Goal: Task Accomplishment & Management: Complete application form

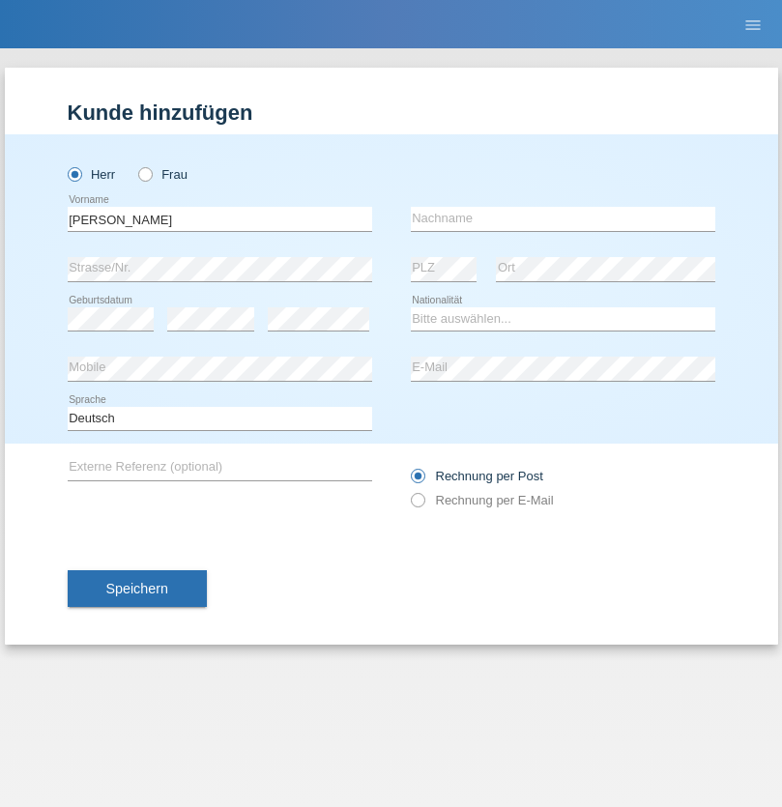
type input "Frank Ivan"
click at [562, 218] on input "text" at bounding box center [563, 219] width 304 height 24
type input "Cortez"
select select "PH"
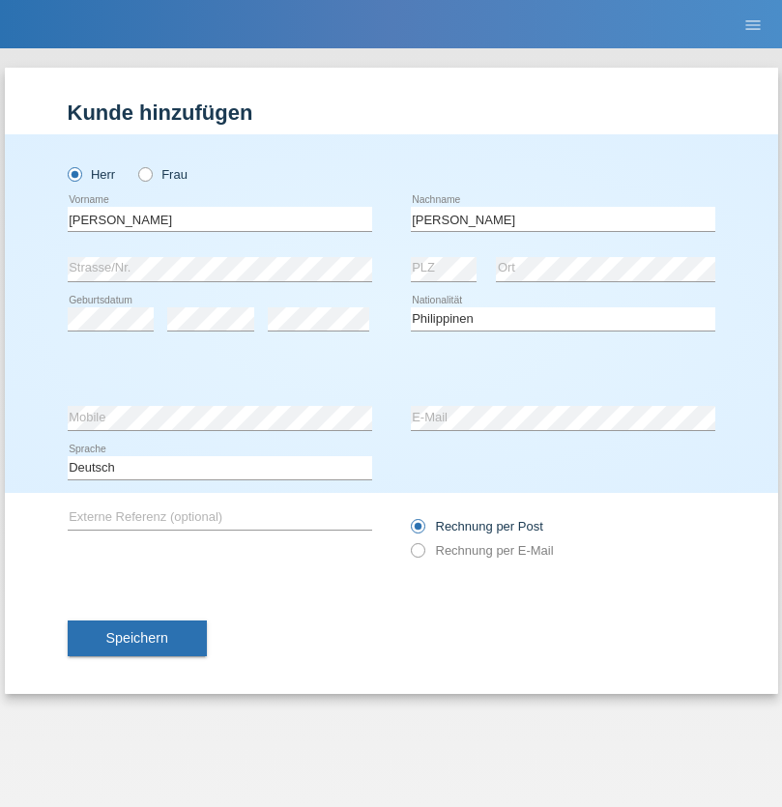
select select "C"
select select "04"
select select "08"
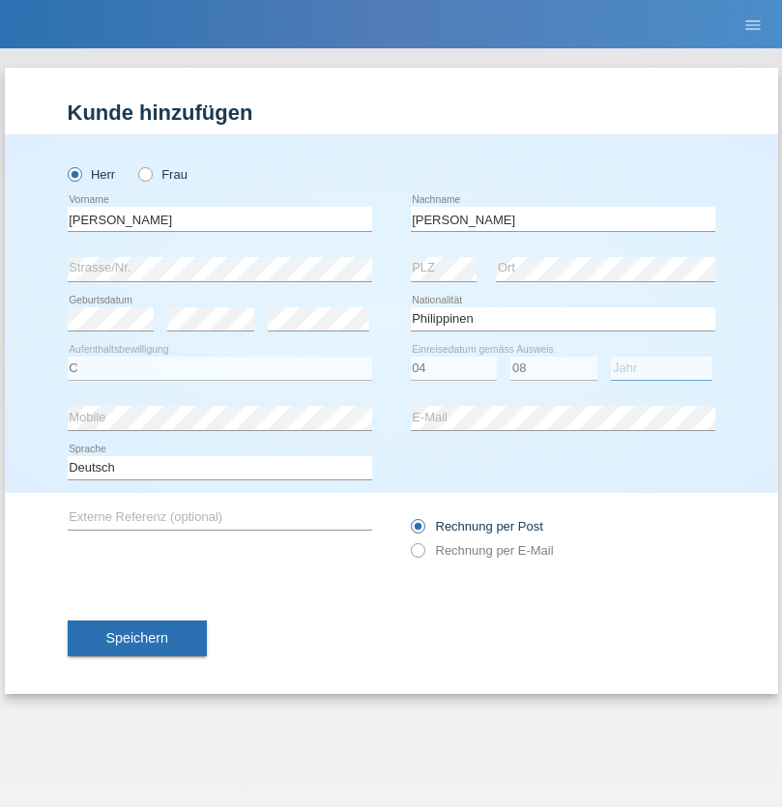
select select "1993"
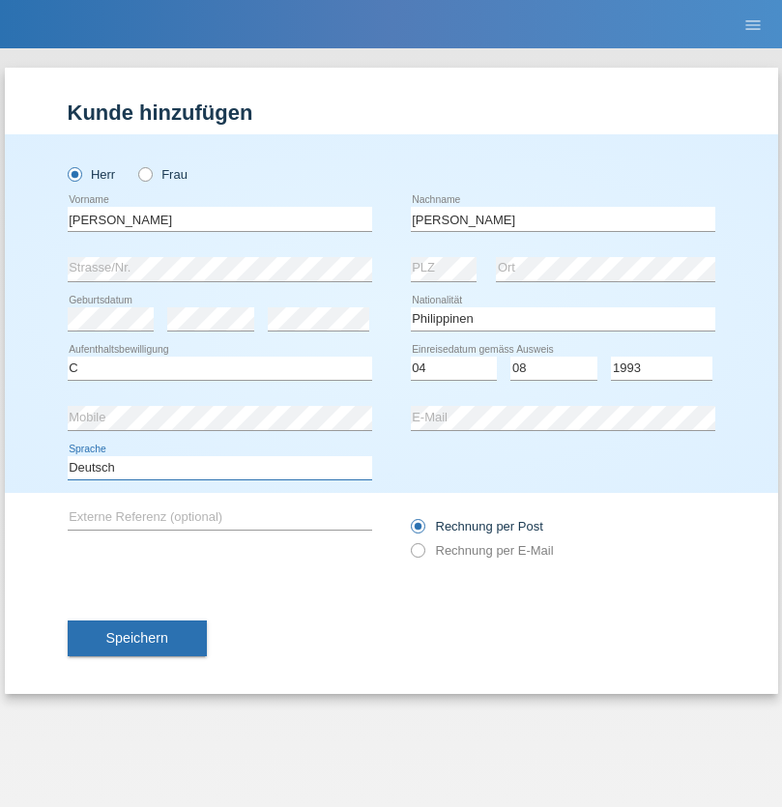
select select "en"
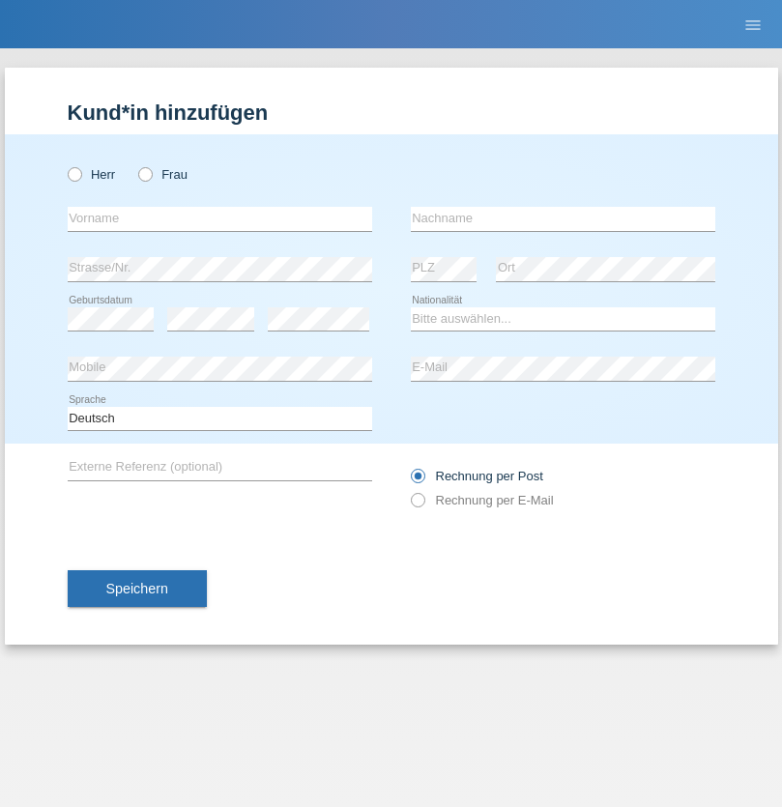
radio input "true"
click at [219, 218] on input "text" at bounding box center [220, 219] width 304 height 24
type input "Jörg"
click at [562, 218] on input "text" at bounding box center [563, 219] width 304 height 24
type input "Traksel"
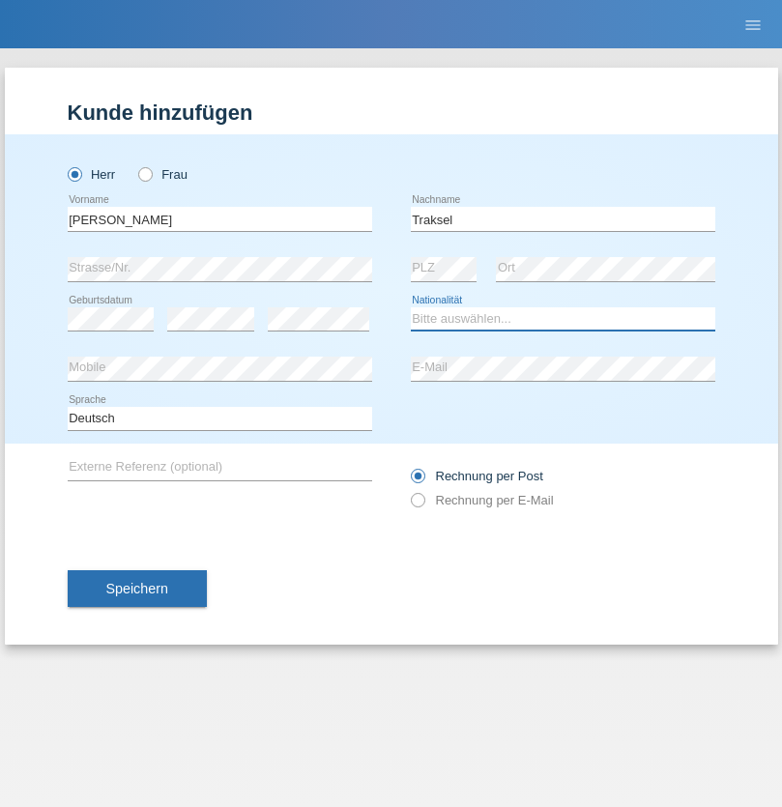
select select "DE"
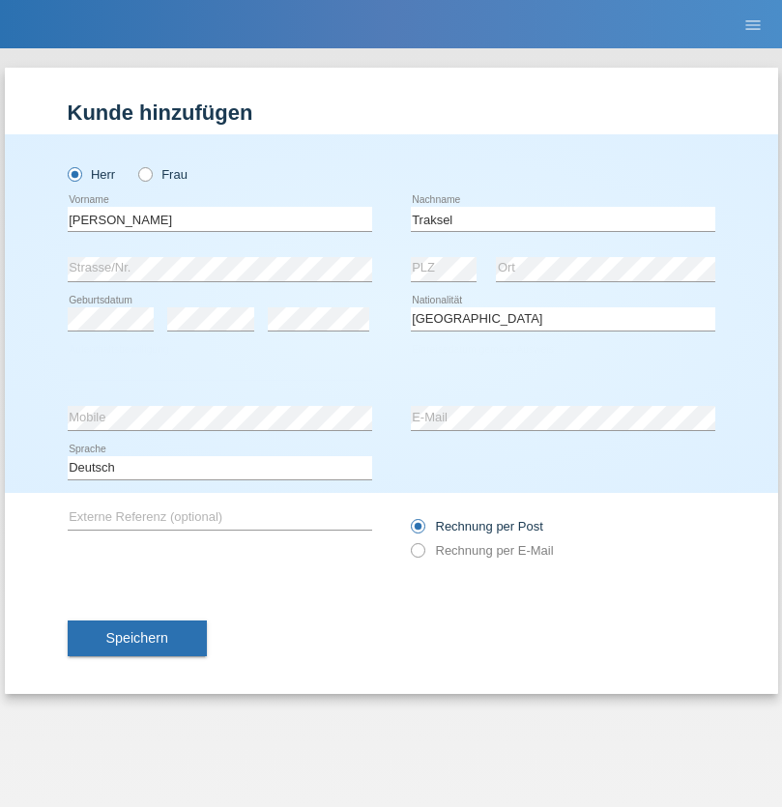
select select "C"
select select "01"
select select "07"
select select "2008"
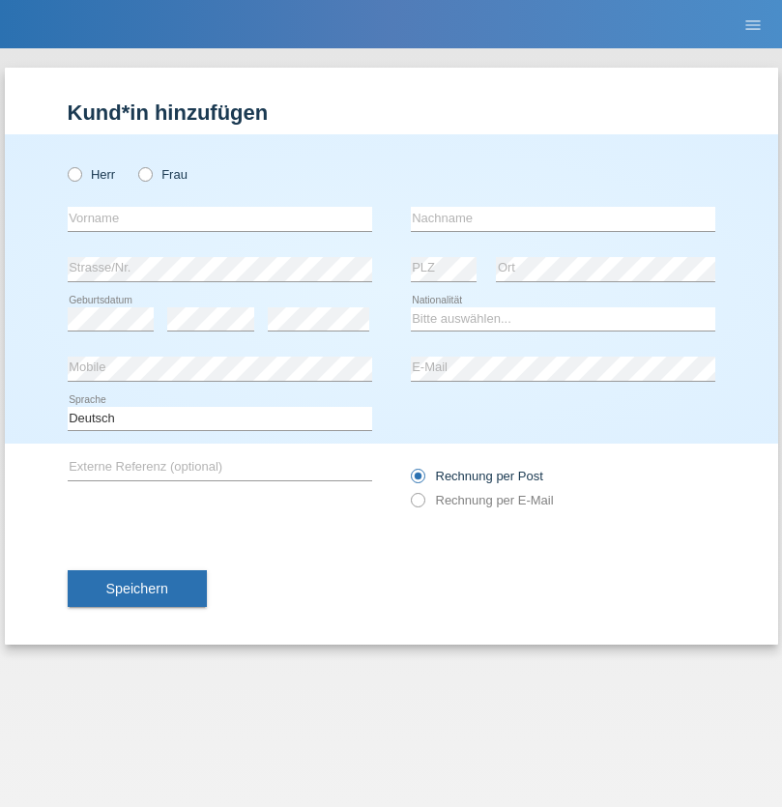
radio input "true"
click at [219, 218] on input "text" at bounding box center [220, 219] width 304 height 24
type input "Yuri"
click at [562, 218] on input "text" at bounding box center [563, 219] width 304 height 24
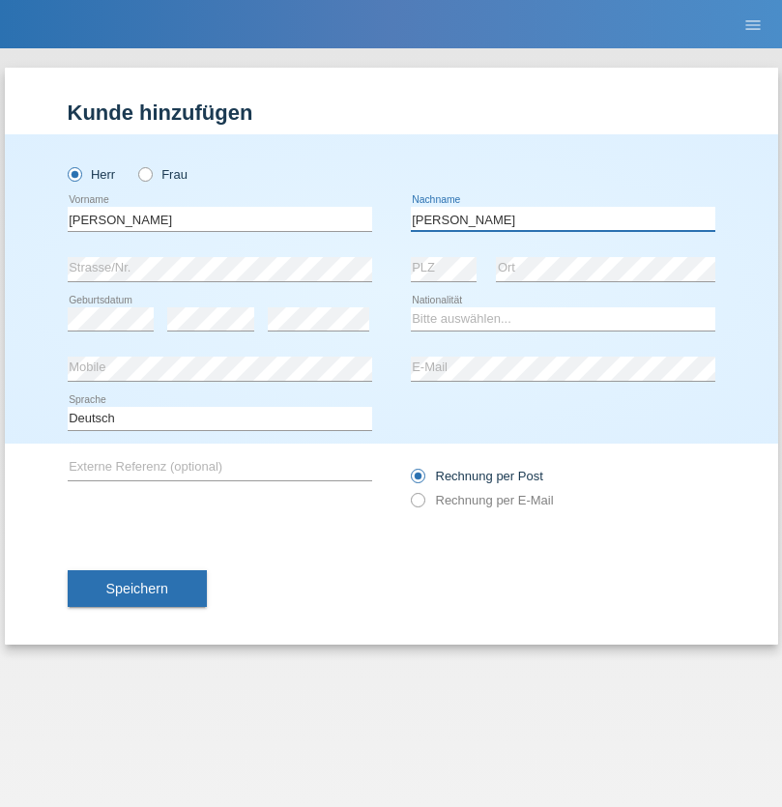
type input "Di costanzo"
select select "IT"
select select "C"
select select "17"
select select "07"
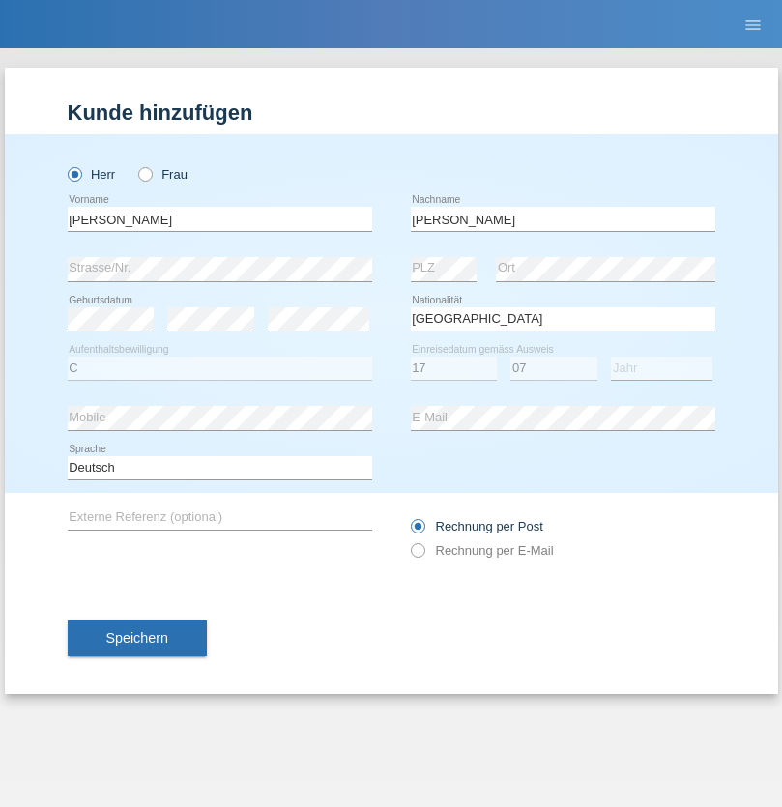
select select "2021"
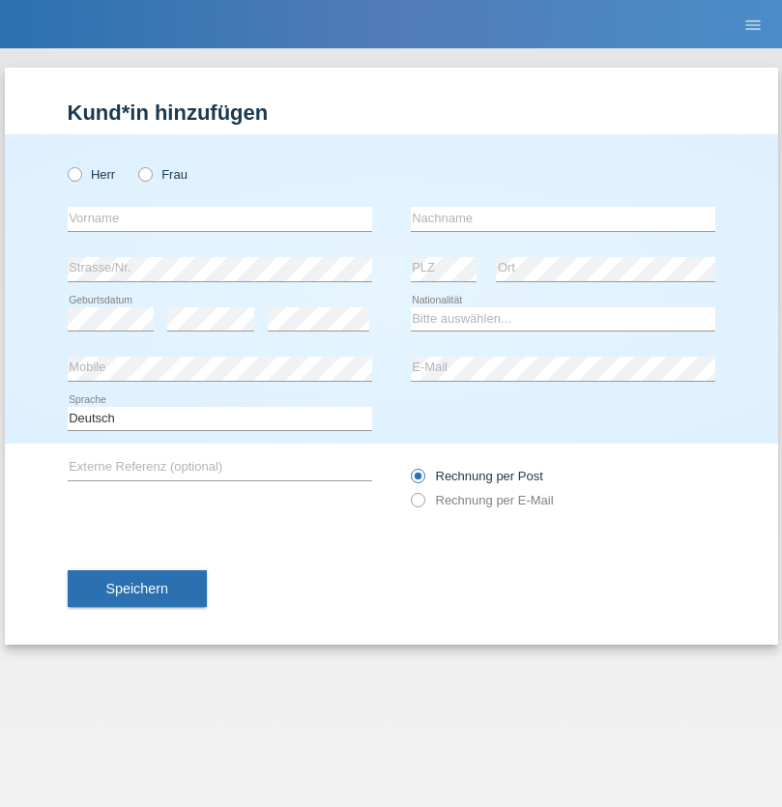
radio input "true"
click at [219, 218] on input "text" at bounding box center [220, 219] width 304 height 24
type input "Ketty"
click at [562, 218] on input "text" at bounding box center [563, 219] width 304 height 24
type input "Kalupnath"
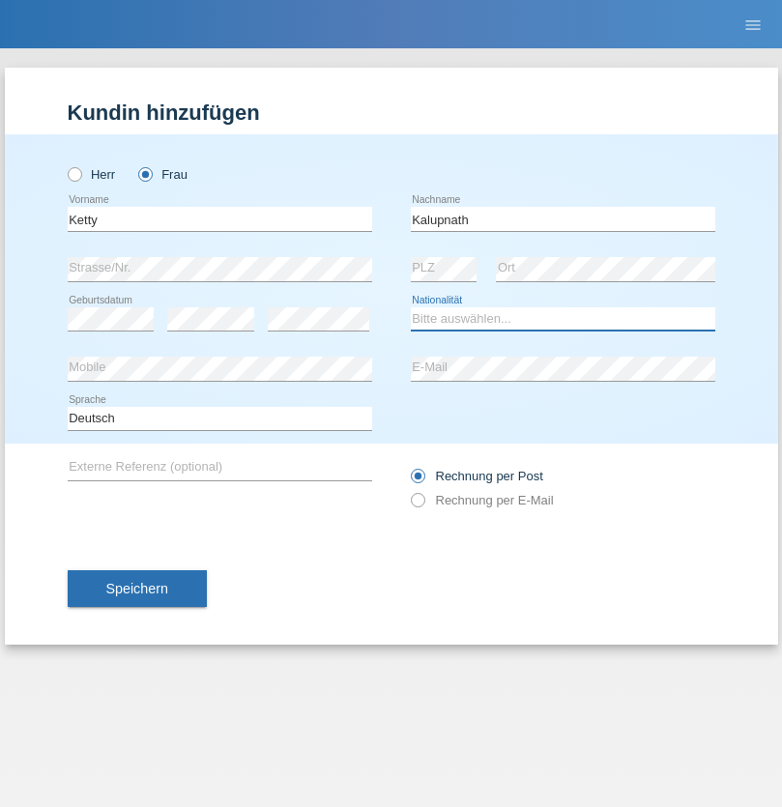
select select "CH"
radio input "true"
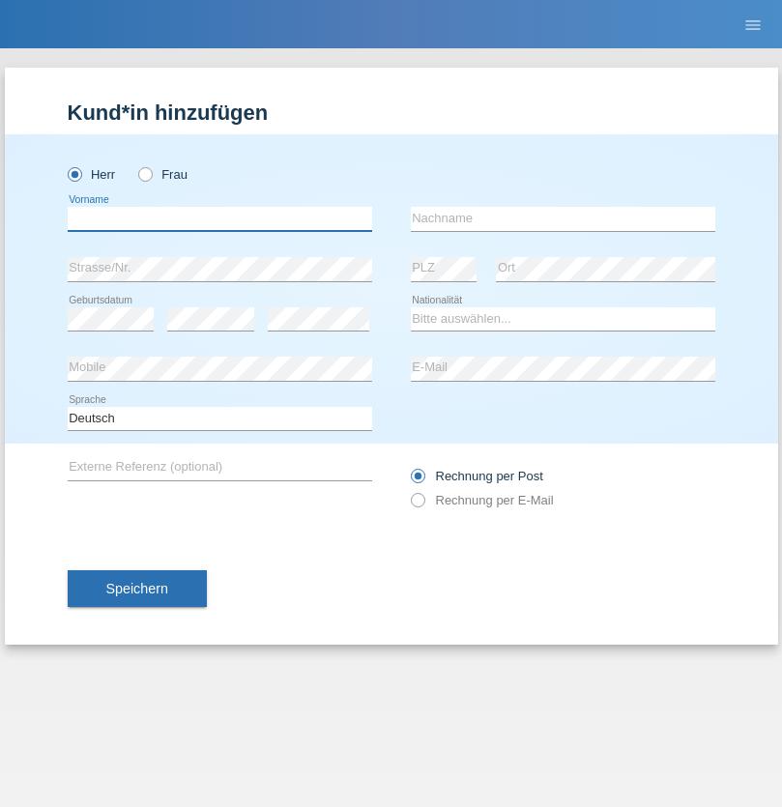
click at [219, 218] on input "text" at bounding box center [220, 219] width 304 height 24
type input "Franco"
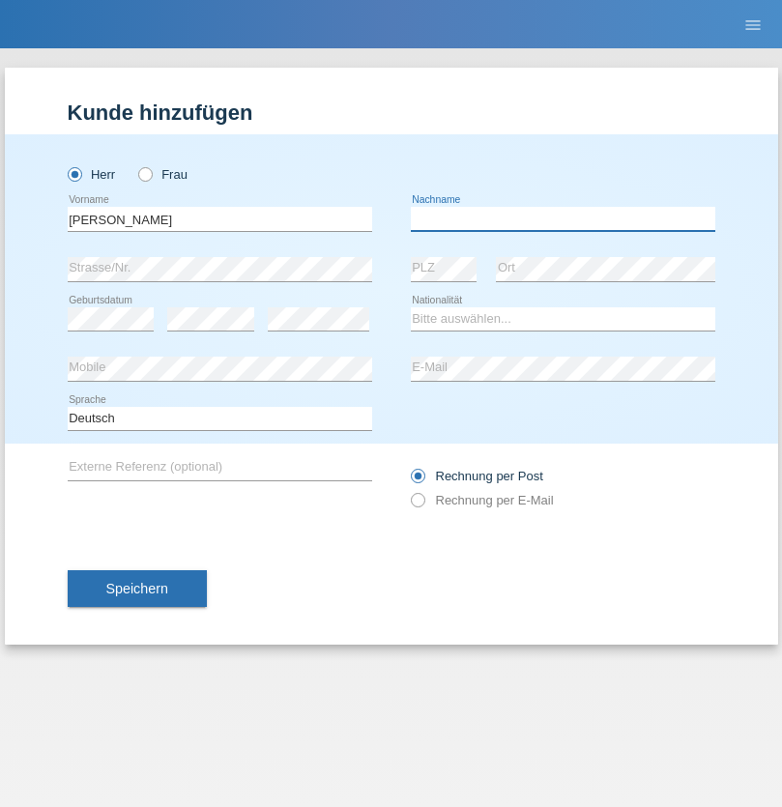
click at [562, 218] on input "text" at bounding box center [563, 219] width 304 height 24
type input "Mucha"
select select "CH"
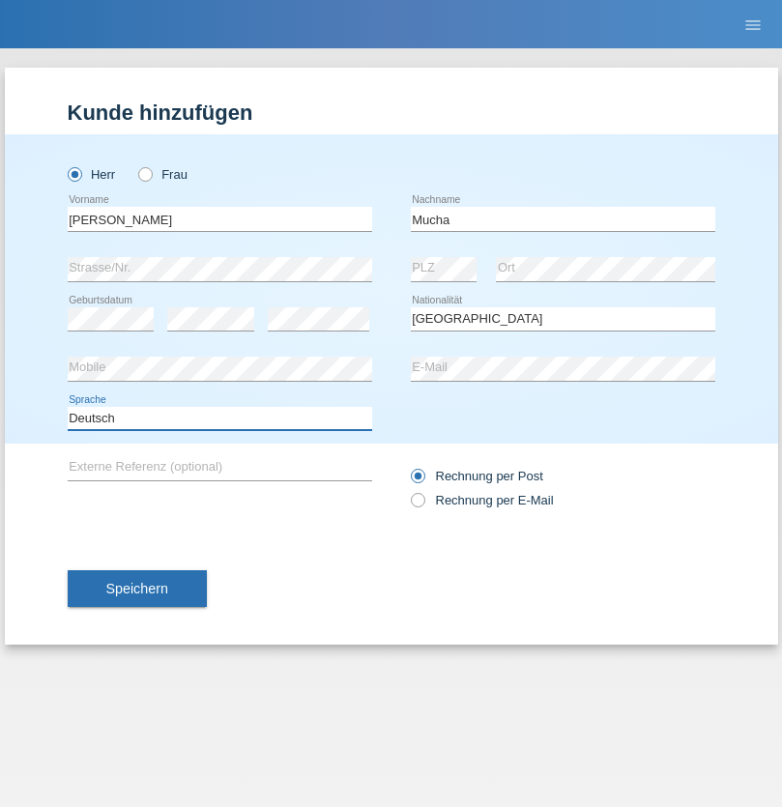
select select "en"
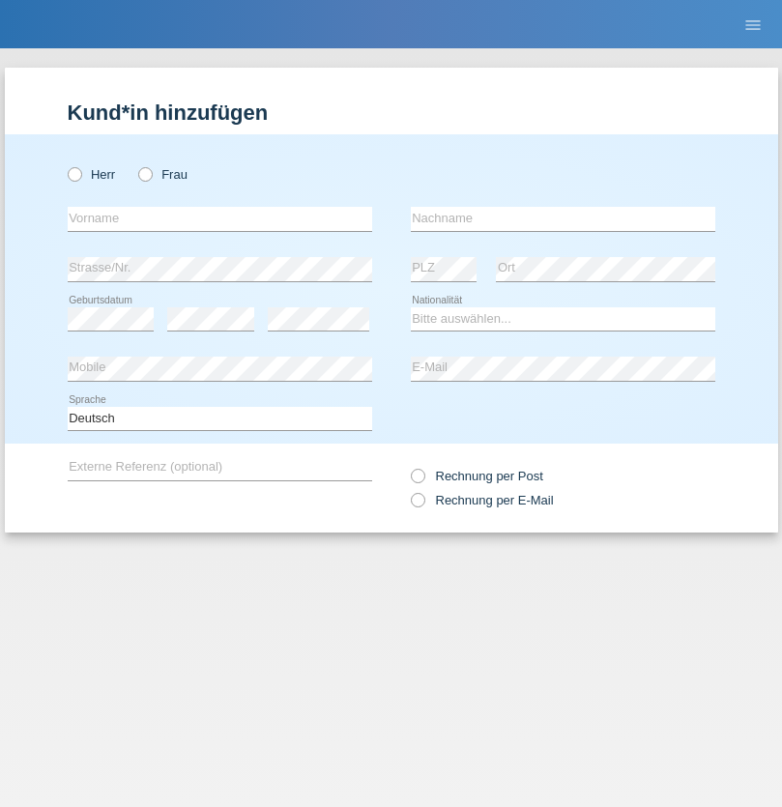
radio input "true"
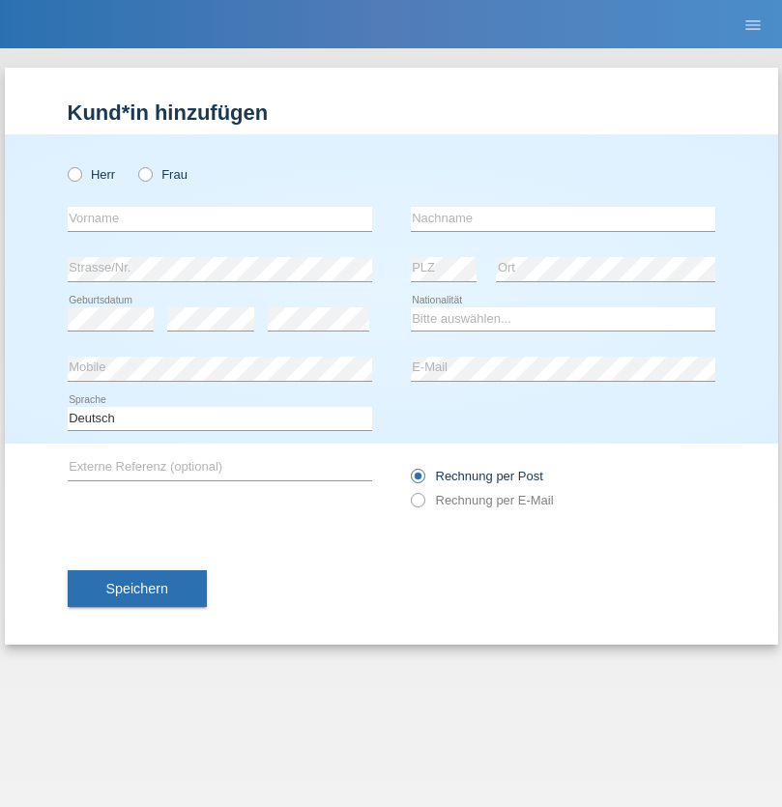
radio input "true"
click at [219, 218] on input "text" at bounding box center [220, 219] width 304 height 24
type input "Franziska"
click at [562, 218] on input "text" at bounding box center [563, 219] width 304 height 24
type input "Starke"
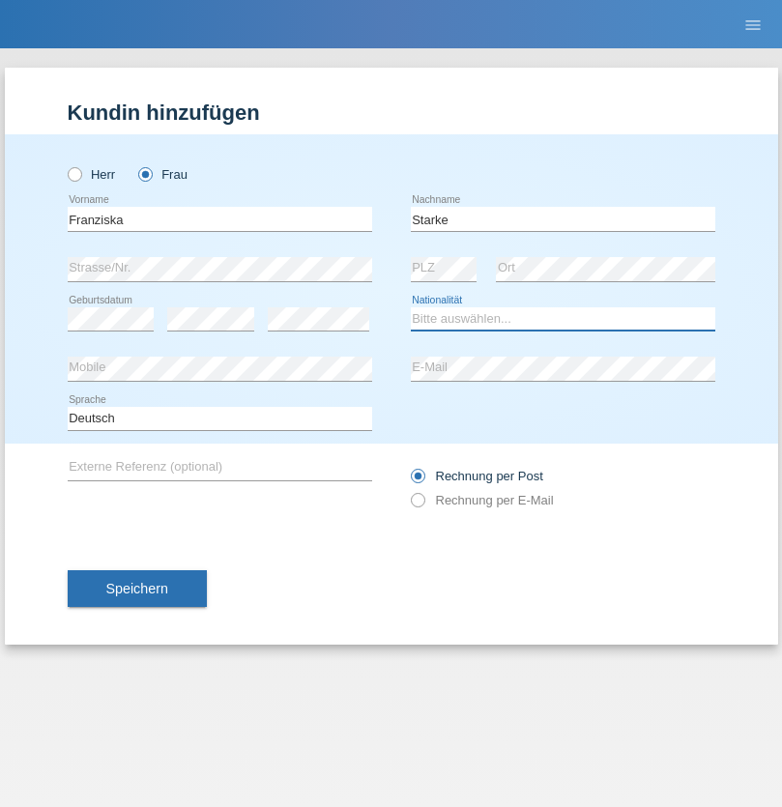
select select "DE"
select select "C"
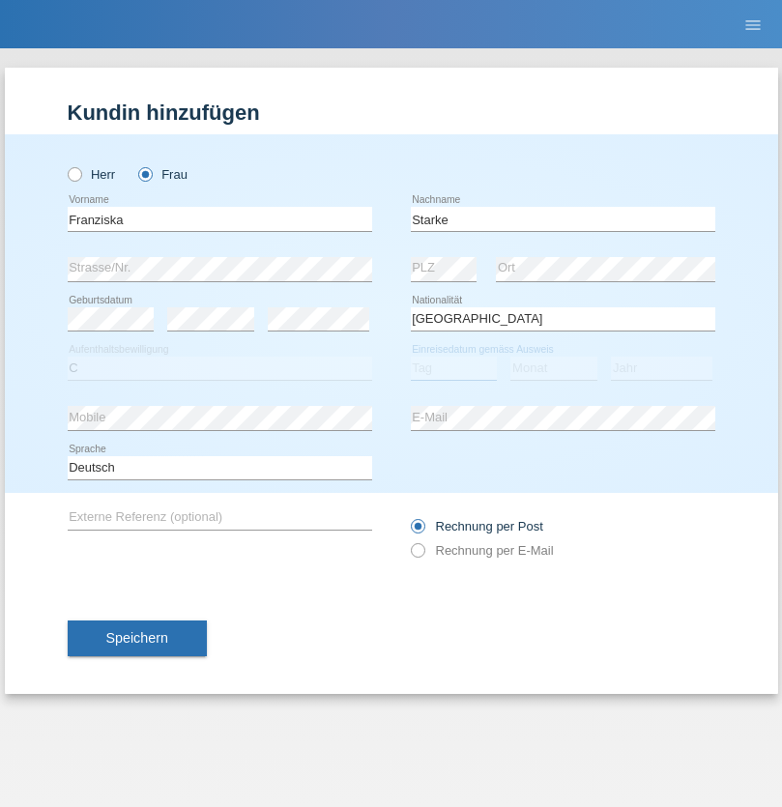
select select "01"
select select "03"
select select "1985"
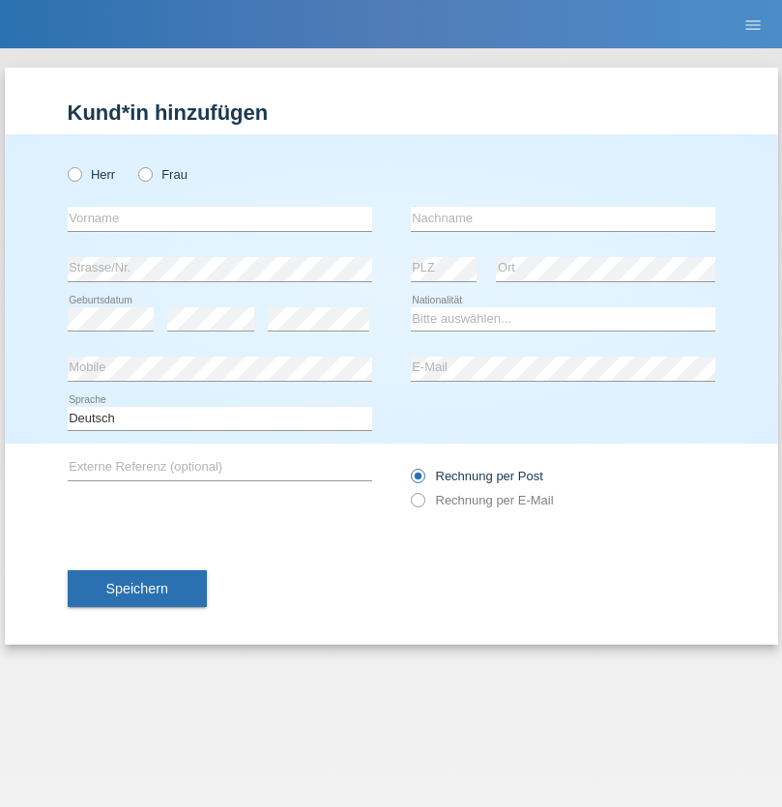
radio input "true"
click at [219, 218] on input "text" at bounding box center [220, 219] width 304 height 24
type input "Vedrana"
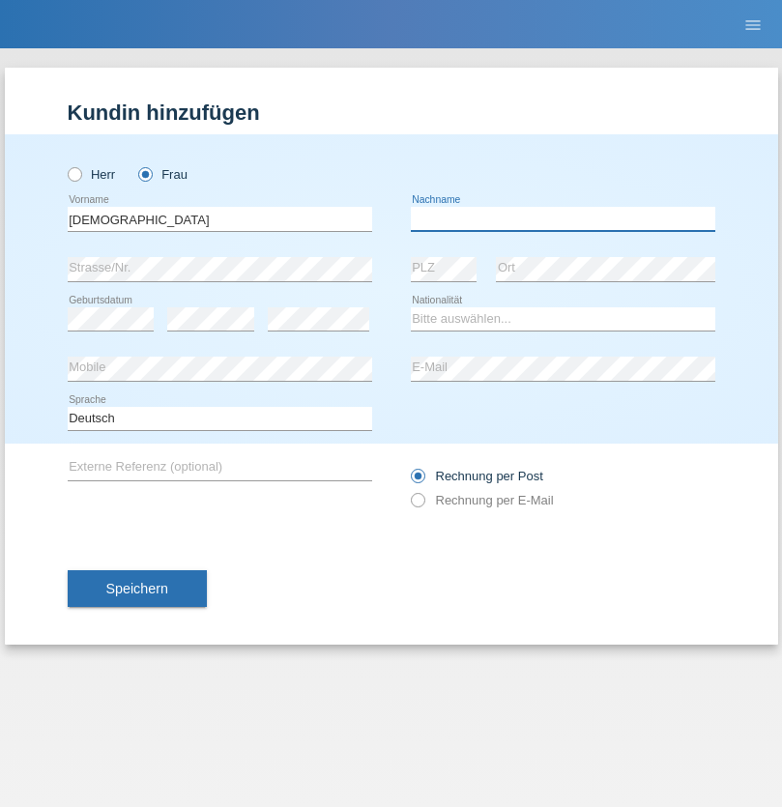
click at [562, 218] on input "text" at bounding box center [563, 219] width 304 height 24
type input "Cimbaljević"
select select "HR"
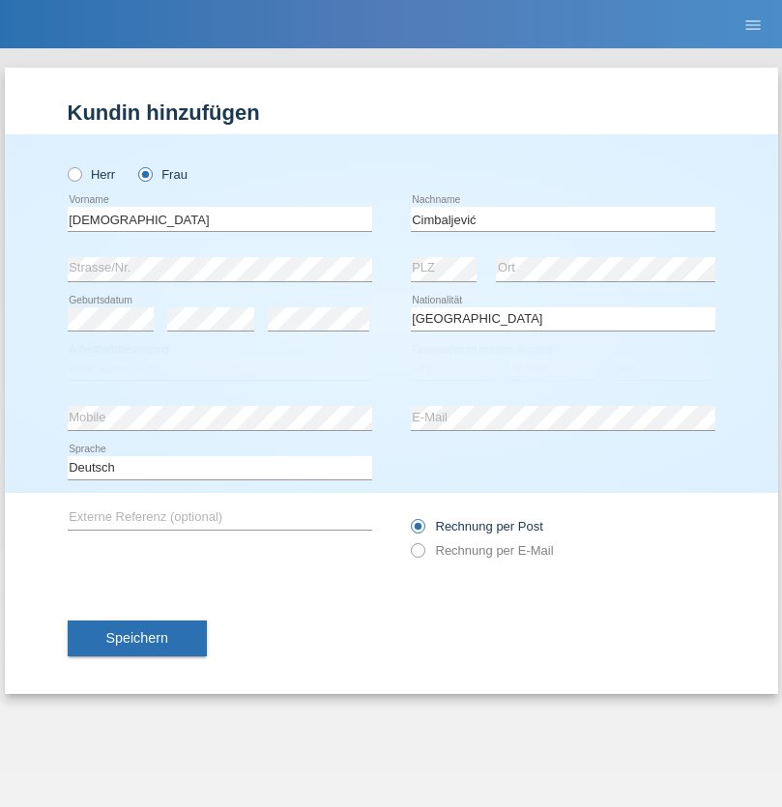
select select "C"
select select "12"
select select "08"
select select "2021"
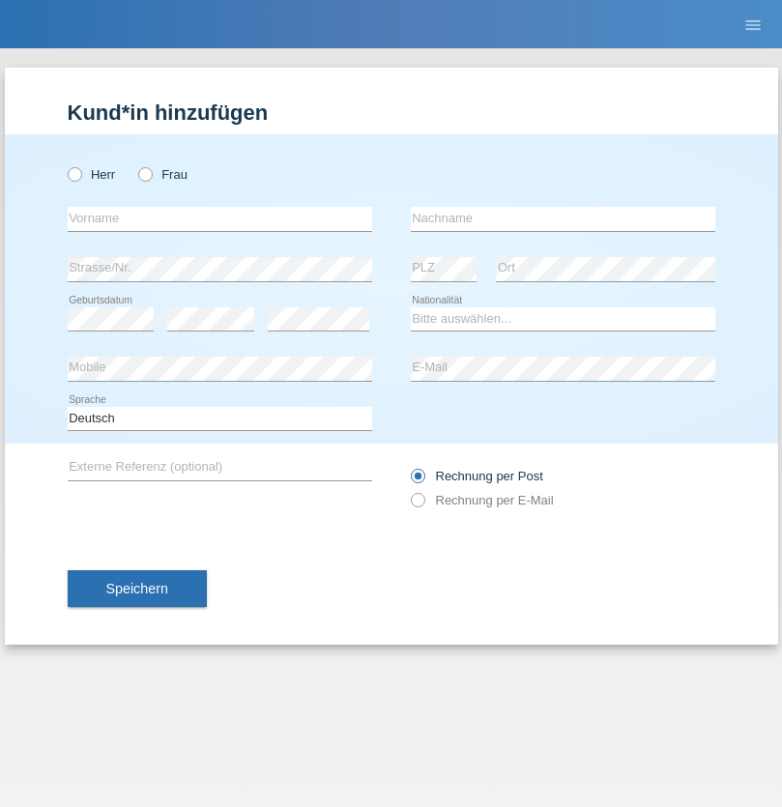
radio input "true"
click at [219, 218] on input "text" at bounding box center [220, 219] width 304 height 24
type input "Batsche"
click at [562, 218] on input "text" at bounding box center [563, 219] width 304 height 24
type input "Arifoska"
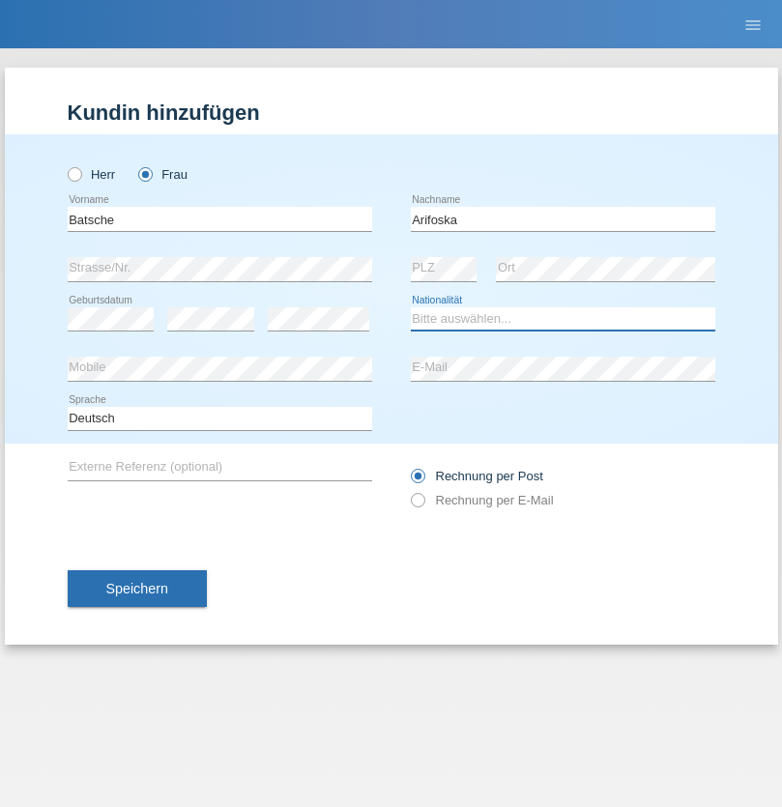
select select "CH"
radio input "true"
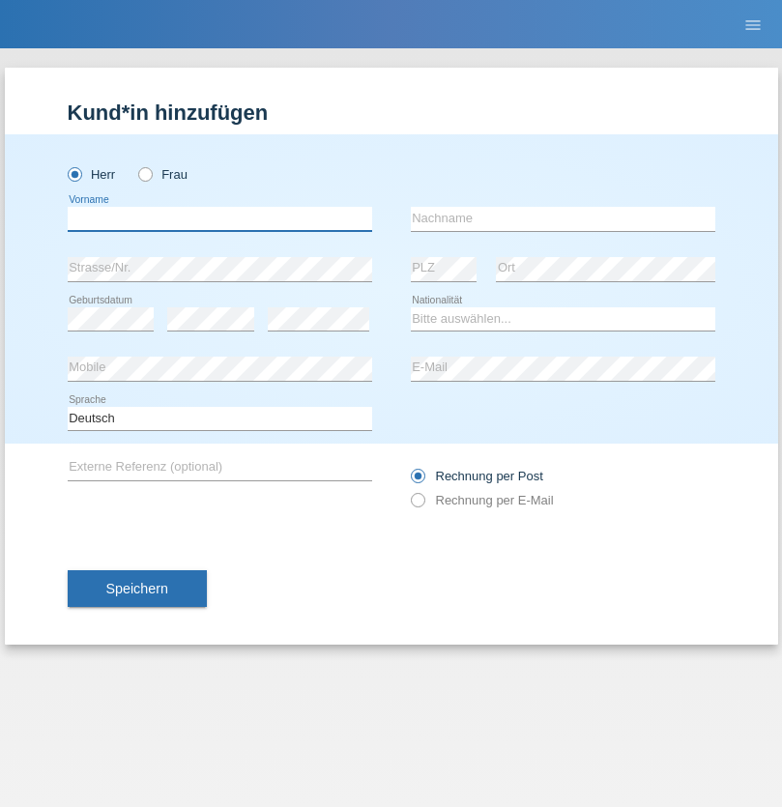
click at [219, 218] on input "text" at bounding box center [220, 219] width 304 height 24
type input "Emre"
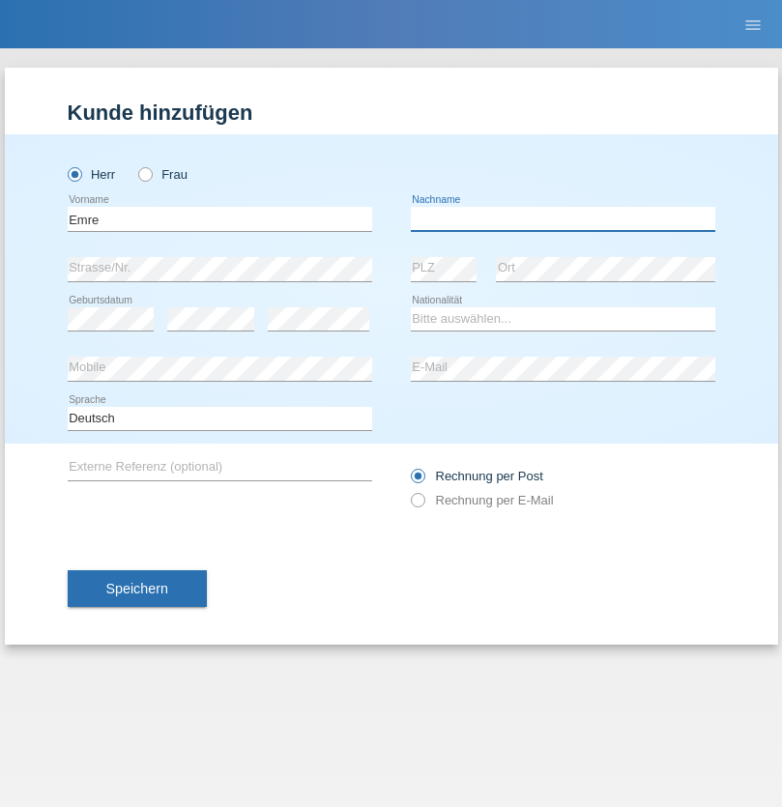
click at [562, 218] on input "text" at bounding box center [563, 219] width 304 height 24
type input "Uzun"
select select "CH"
